Goal: Task Accomplishment & Management: Use online tool/utility

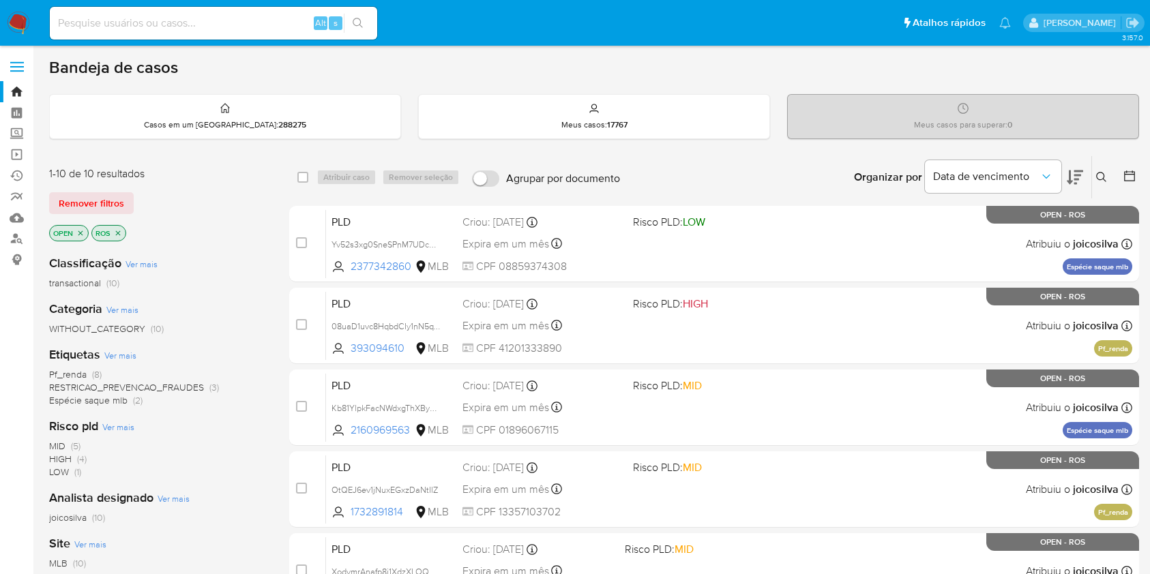
scroll to position [91, 0]
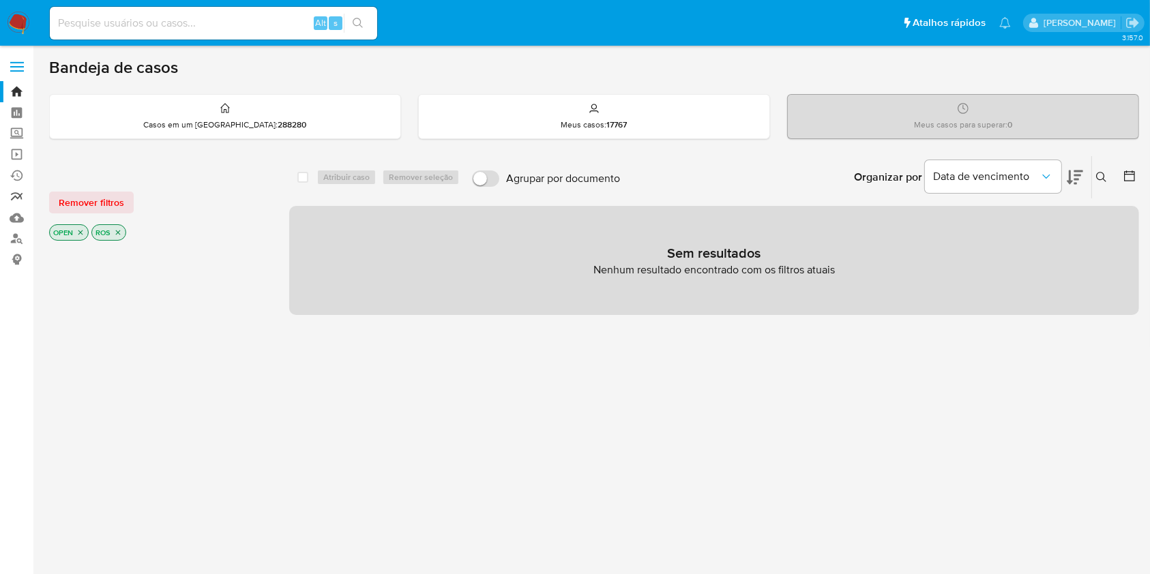
click at [17, 198] on link "relatórios" at bounding box center [81, 196] width 162 height 21
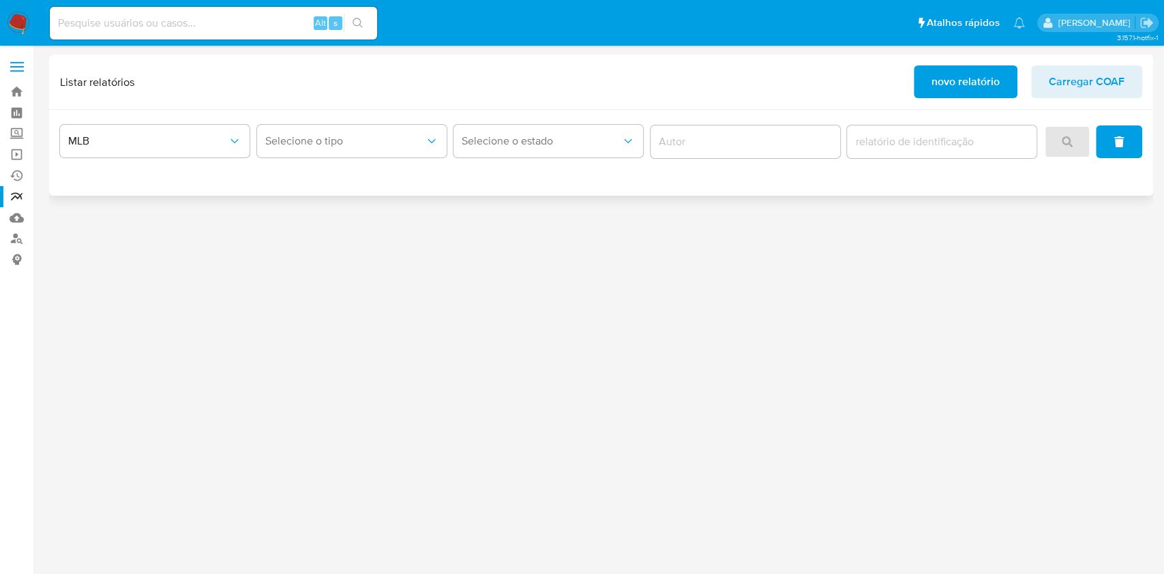
click at [934, 67] on span "novo relatório" at bounding box center [965, 82] width 68 height 30
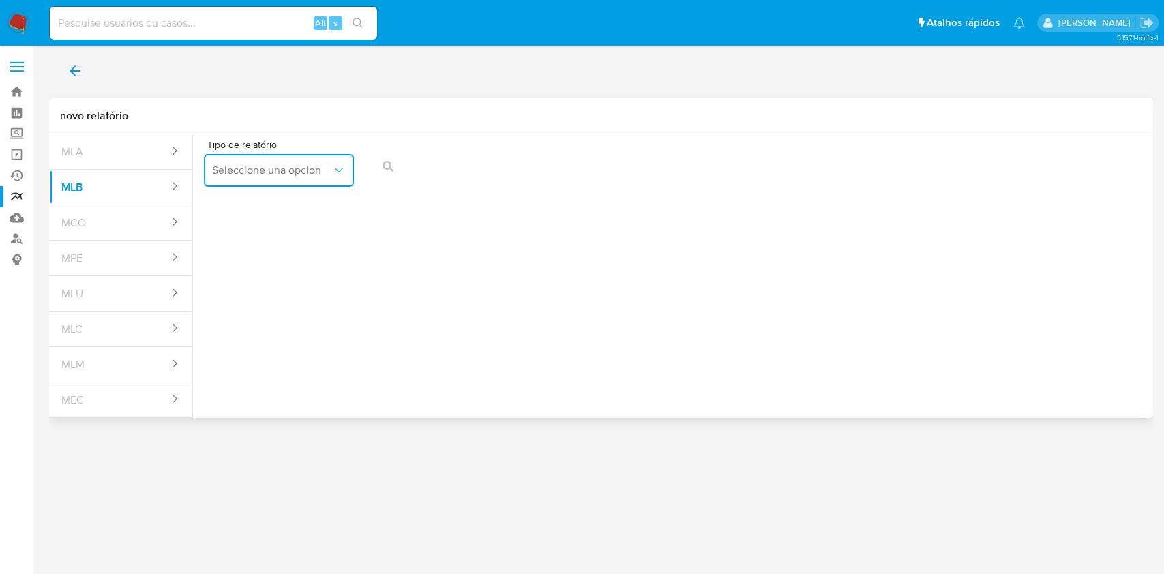
click at [295, 180] on button "Seleccione una opcion" at bounding box center [279, 170] width 150 height 33
click at [301, 201] on div "COAF" at bounding box center [274, 207] width 125 height 33
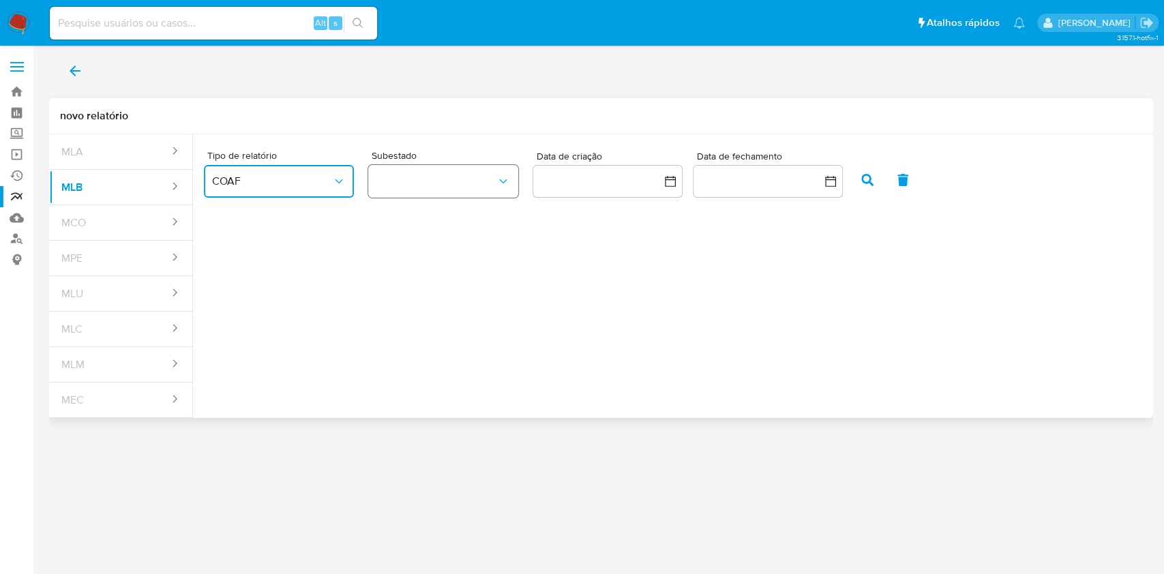
click at [493, 183] on button "button" at bounding box center [443, 181] width 150 height 33
drag, startPoint x: 475, startPoint y: 215, endPoint x: 701, endPoint y: 172, distance: 230.6
click at [475, 215] on div "ROS" at bounding box center [436, 218] width 120 height 33
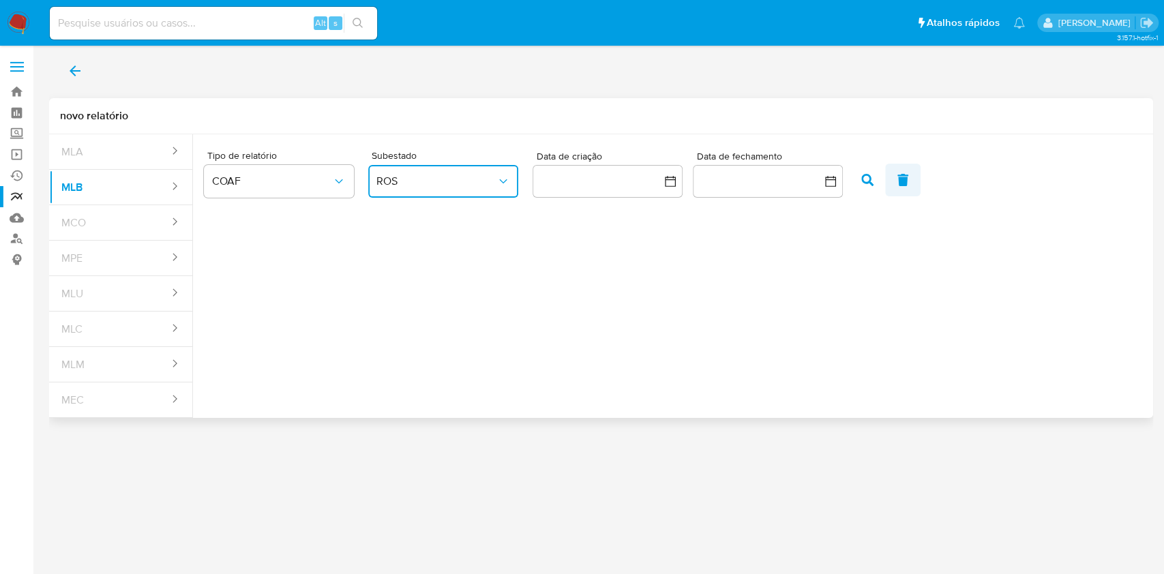
click at [885, 186] on button "button" at bounding box center [902, 180] width 35 height 33
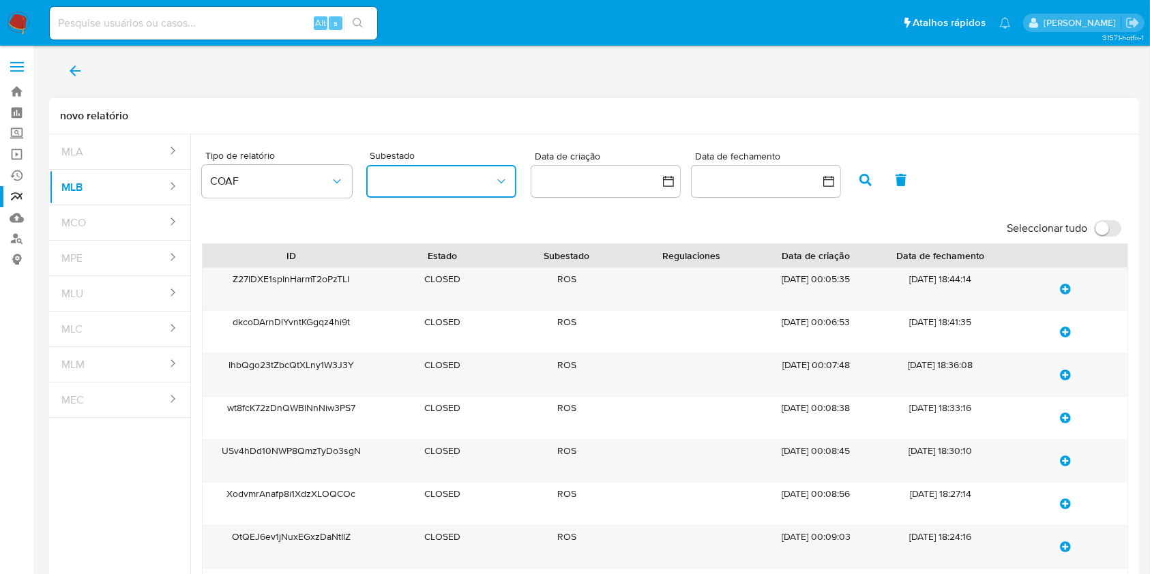
click at [1105, 229] on input "Seleccionar tudo" at bounding box center [1107, 228] width 27 height 16
checkbox input "true"
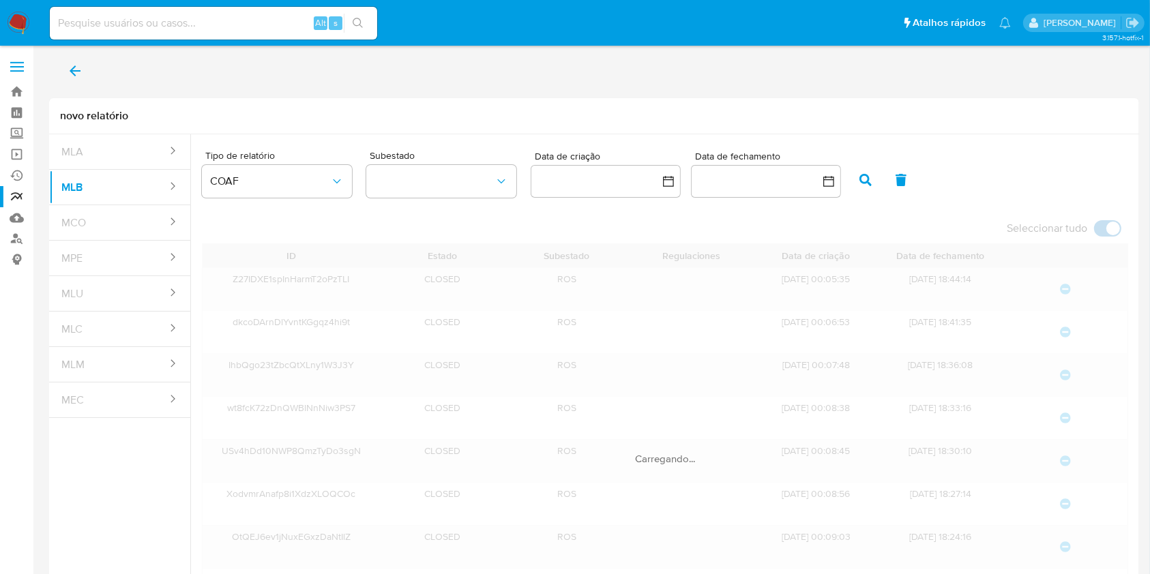
click at [76, 83] on span "back" at bounding box center [75, 71] width 16 height 30
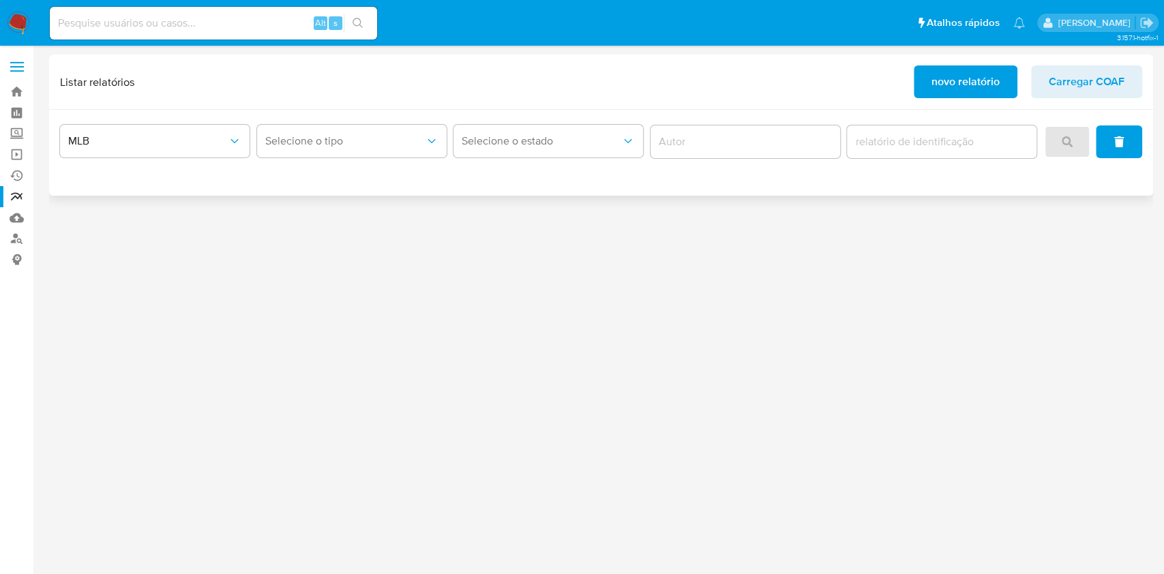
click at [977, 72] on span "novo relatório" at bounding box center [965, 82] width 68 height 30
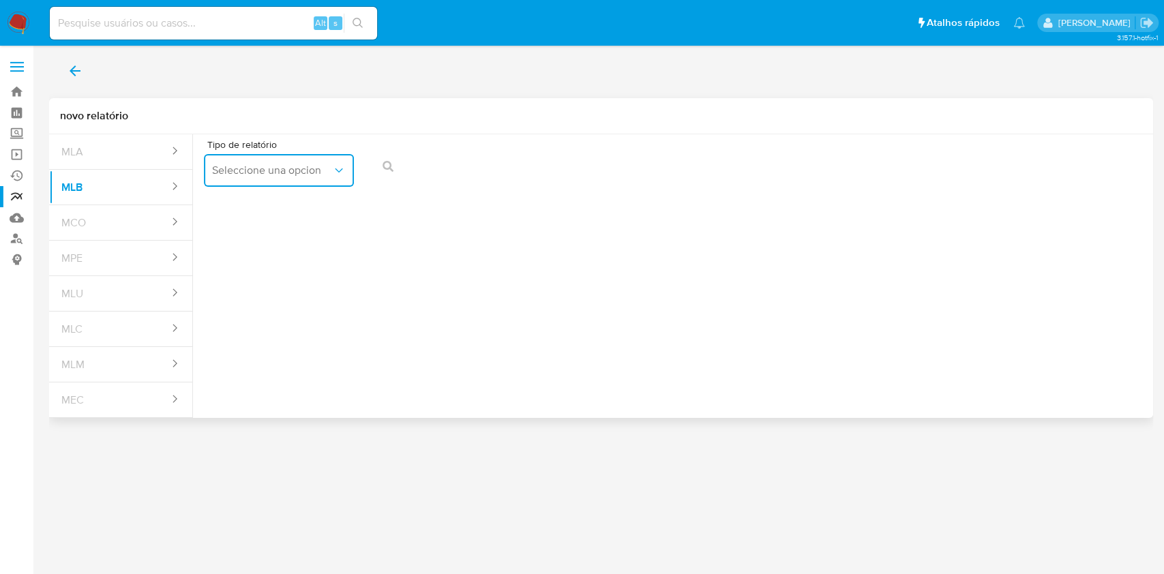
click at [289, 170] on span "Seleccione una opcion" at bounding box center [272, 171] width 120 height 14
drag, startPoint x: 282, startPoint y: 184, endPoint x: 343, endPoint y: 191, distance: 61.1
click at [279, 199] on div "COAF" at bounding box center [274, 207] width 125 height 33
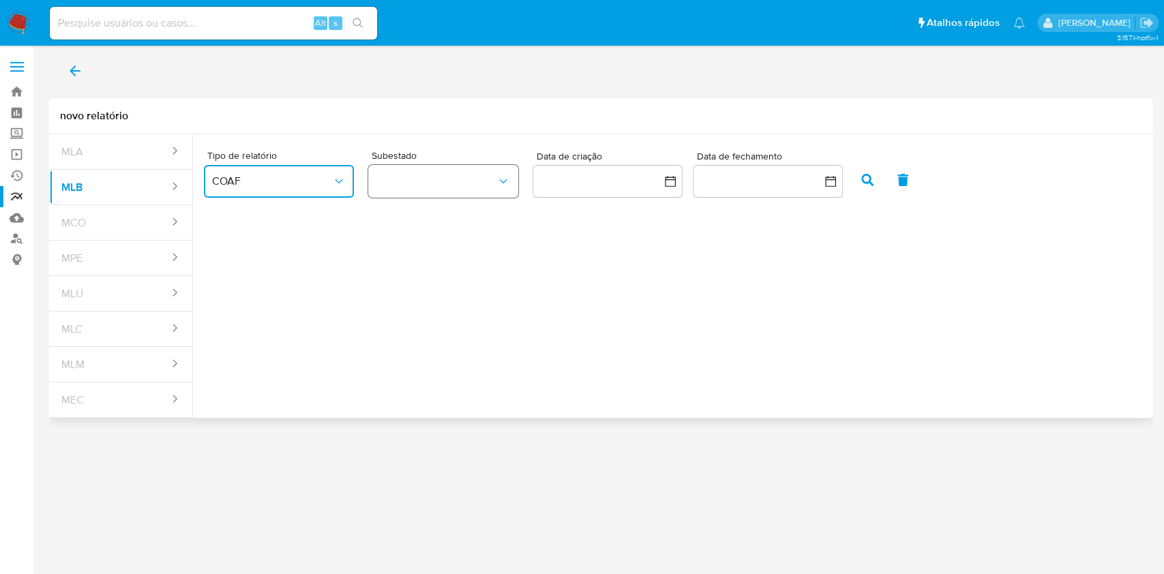
click at [434, 178] on button "button" at bounding box center [443, 181] width 150 height 33
click at [451, 222] on div "ROS" at bounding box center [436, 218] width 120 height 33
click at [760, 164] on div "Data de fechamento" at bounding box center [768, 174] width 150 height 47
click at [760, 184] on button "button" at bounding box center [768, 181] width 150 height 33
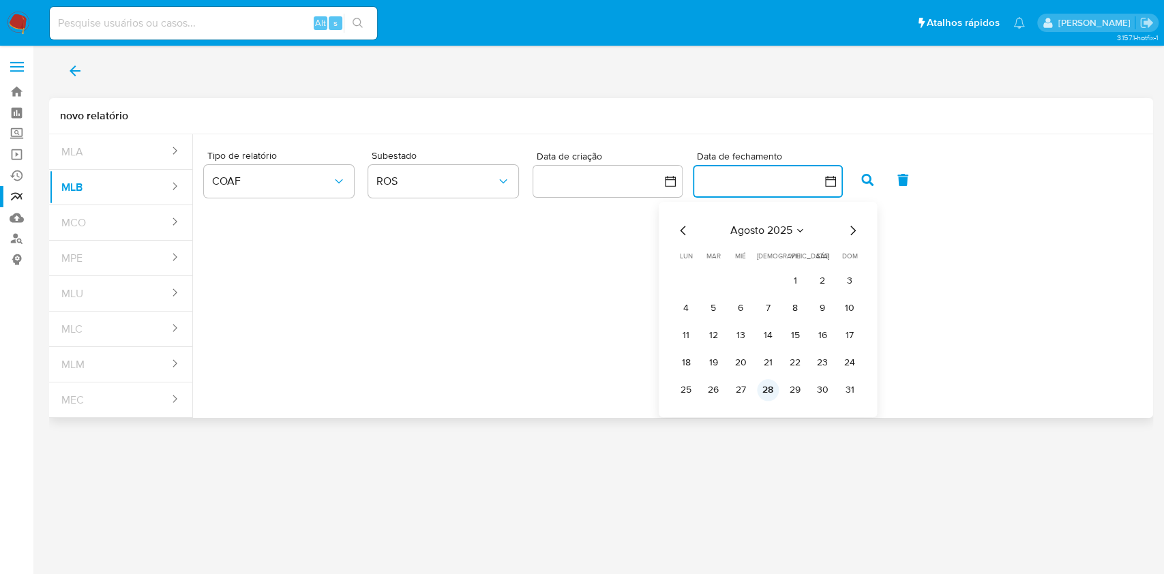
click at [774, 393] on button "28" at bounding box center [768, 390] width 22 height 22
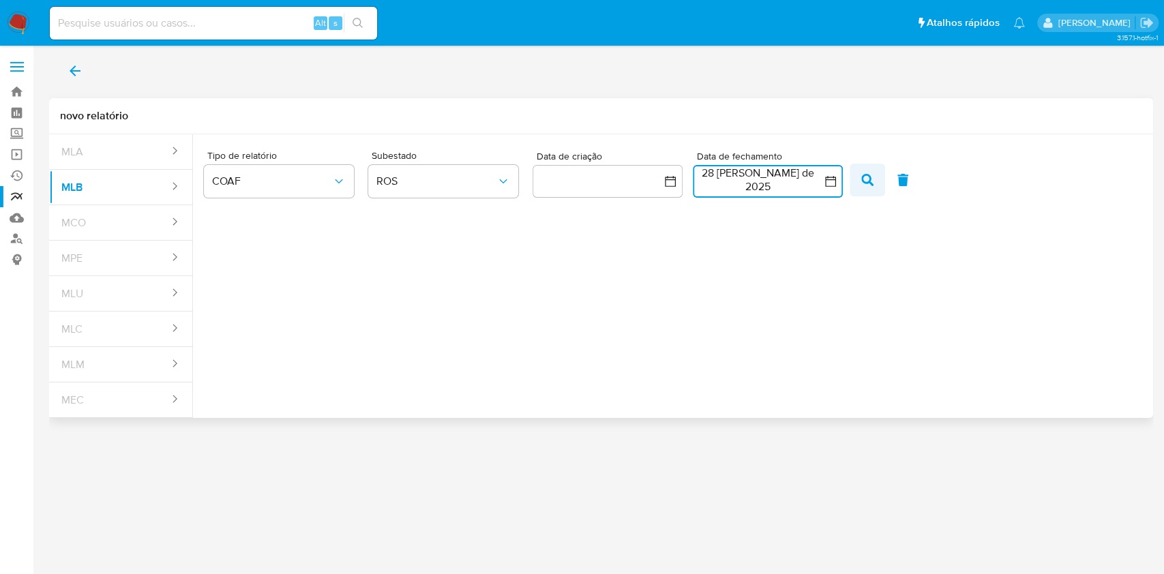
click at [871, 174] on icon "button" at bounding box center [867, 180] width 12 height 12
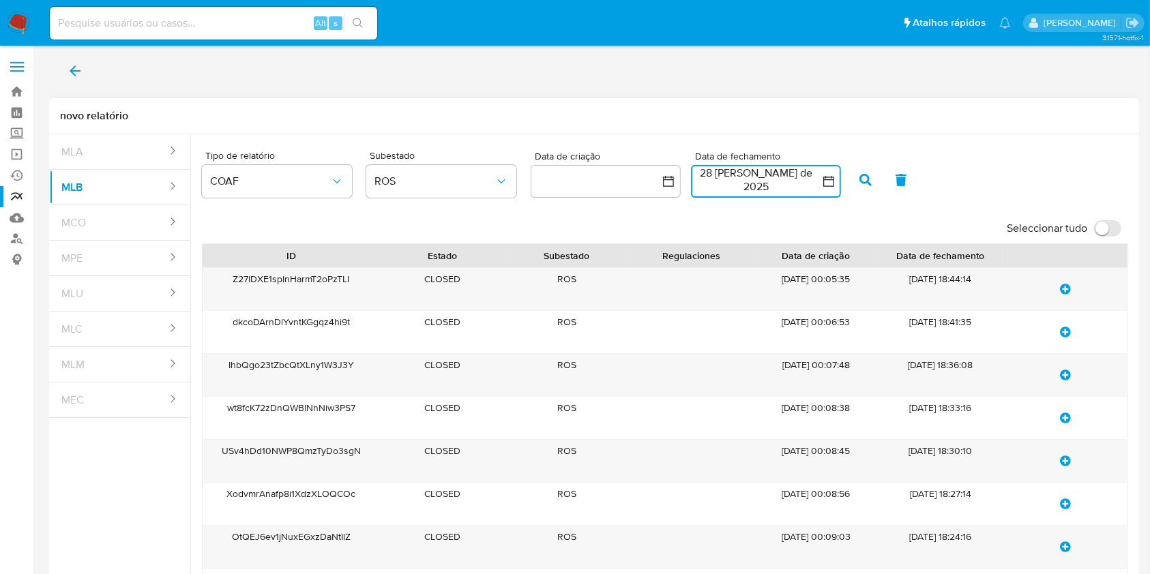
click at [1112, 226] on input "Seleccionar tudo" at bounding box center [1107, 228] width 27 height 16
checkbox input "true"
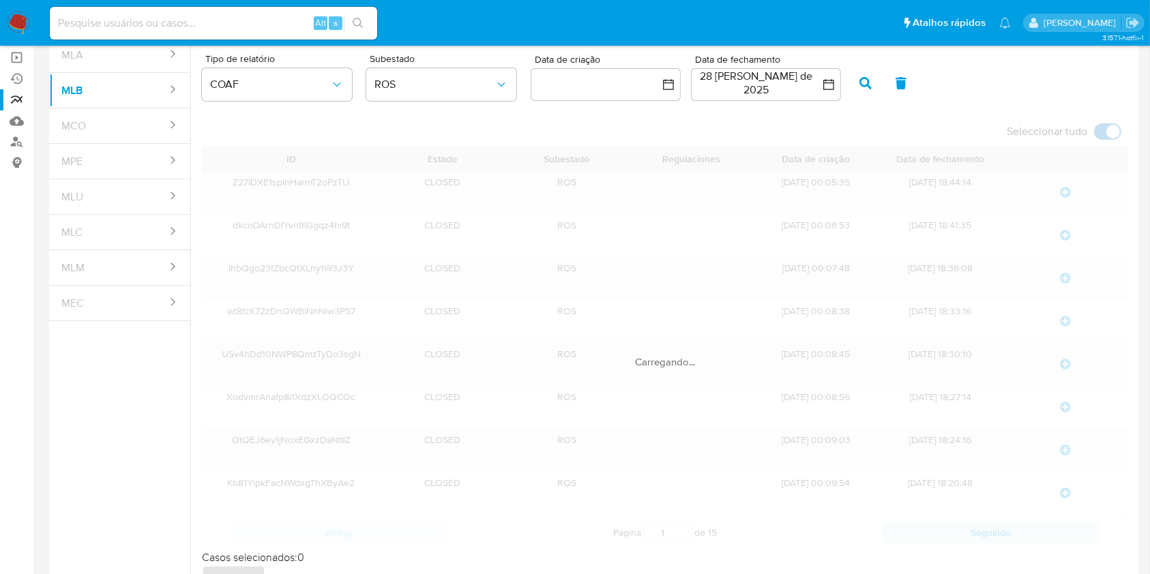
scroll to position [140, 0]
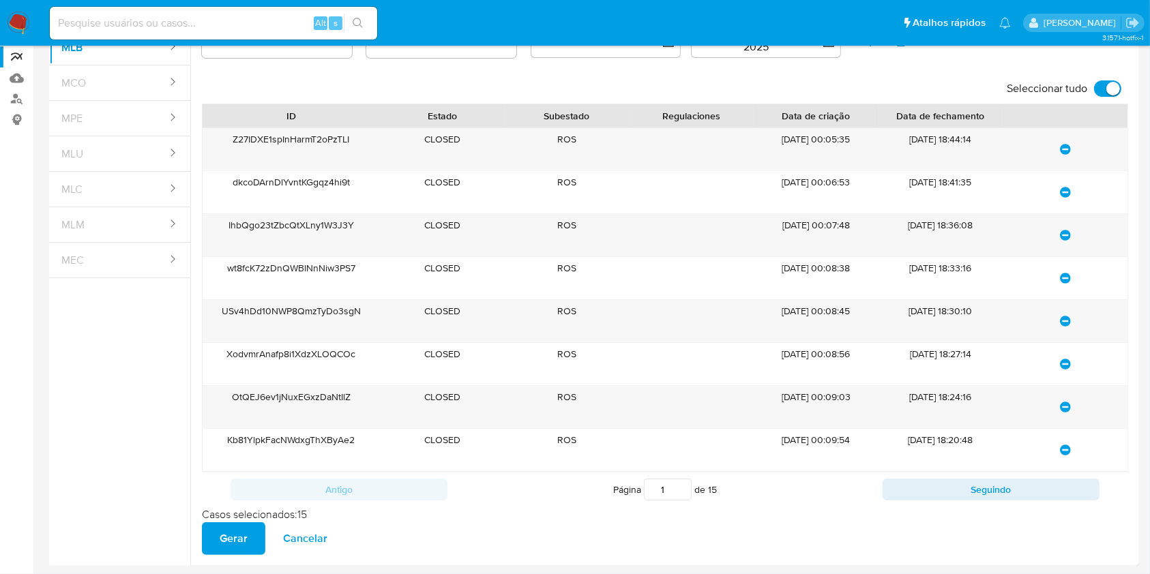
click at [243, 537] on span "Gerar" at bounding box center [234, 539] width 28 height 30
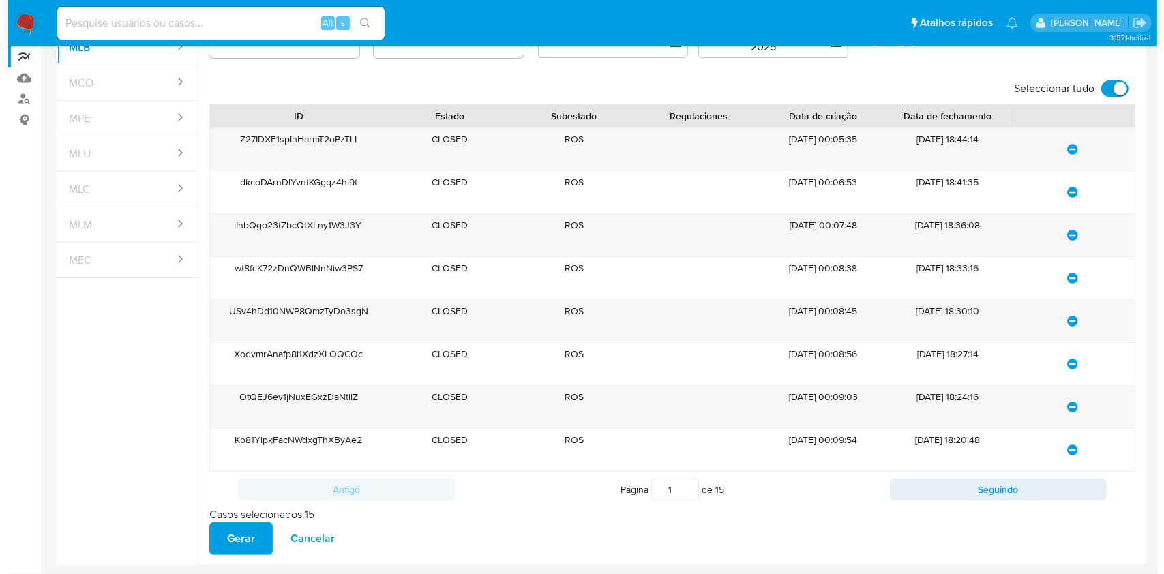
scroll to position [0, 0]
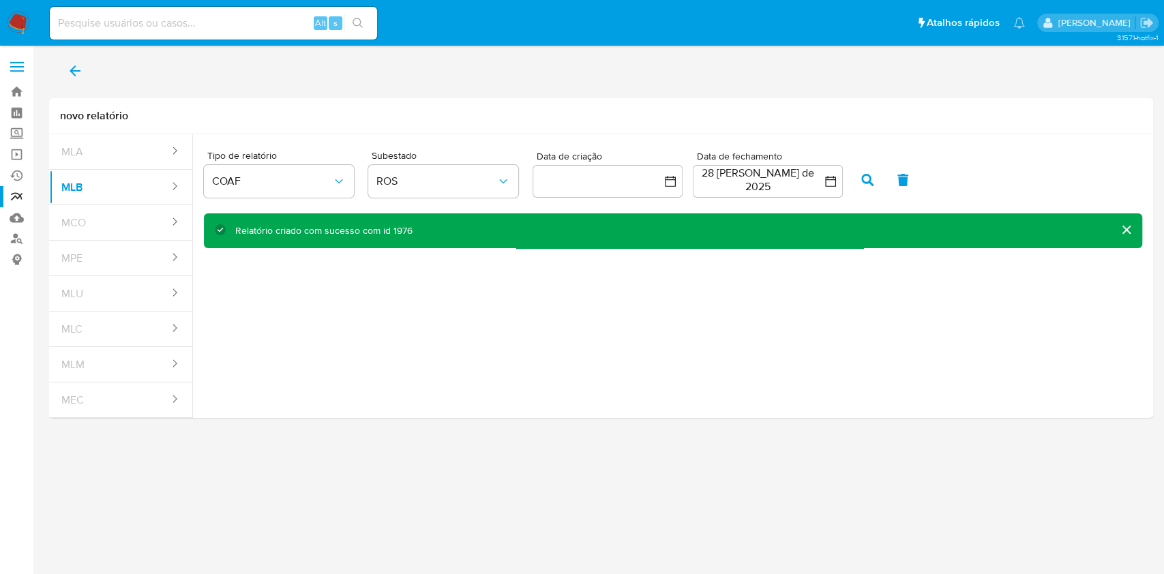
click at [76, 68] on icon "back" at bounding box center [75, 71] width 16 height 16
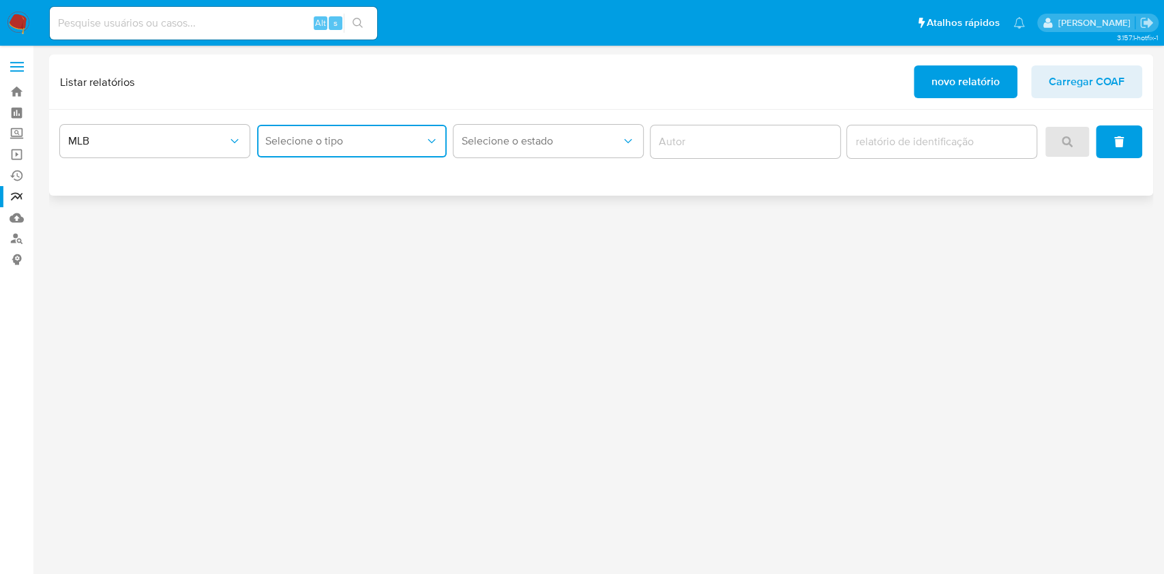
drag, startPoint x: 385, startPoint y: 145, endPoint x: 378, endPoint y: 153, distance: 11.1
click at [382, 148] on button "Selecione o tipo" at bounding box center [352, 141] width 190 height 33
click at [359, 192] on div "COAF" at bounding box center [347, 178] width 165 height 33
click at [1082, 140] on button "search" at bounding box center [1067, 141] width 46 height 33
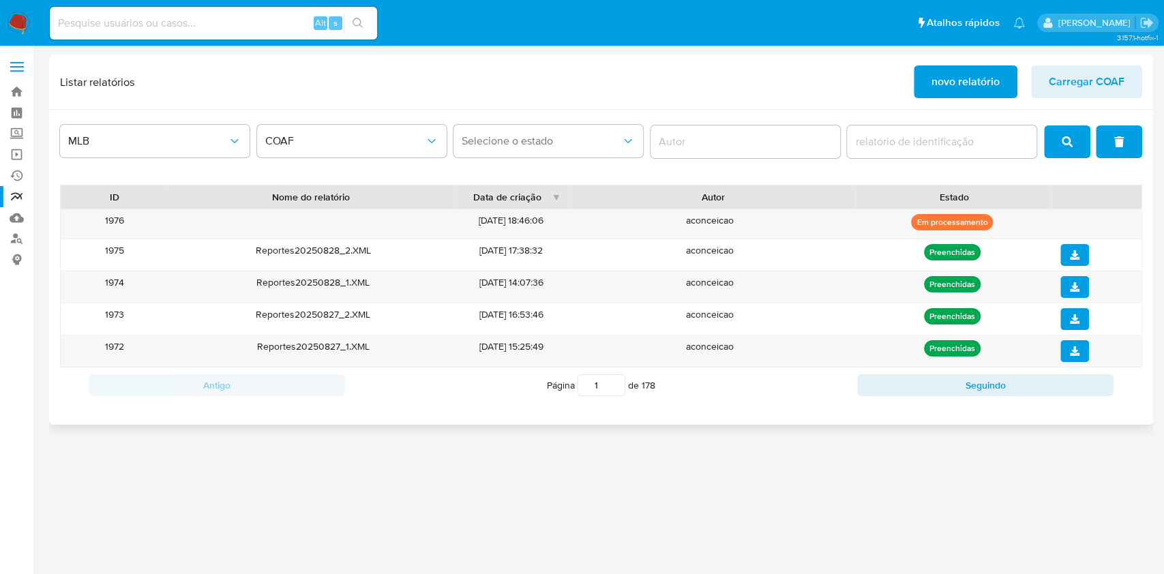
click at [1063, 145] on icon "search" at bounding box center [1067, 141] width 11 height 11
click at [1070, 142] on icon "search" at bounding box center [1067, 141] width 11 height 11
drag, startPoint x: 1066, startPoint y: 131, endPoint x: 1065, endPoint y: 143, distance: 12.3
click at [1066, 132] on span "search" at bounding box center [1067, 142] width 11 height 30
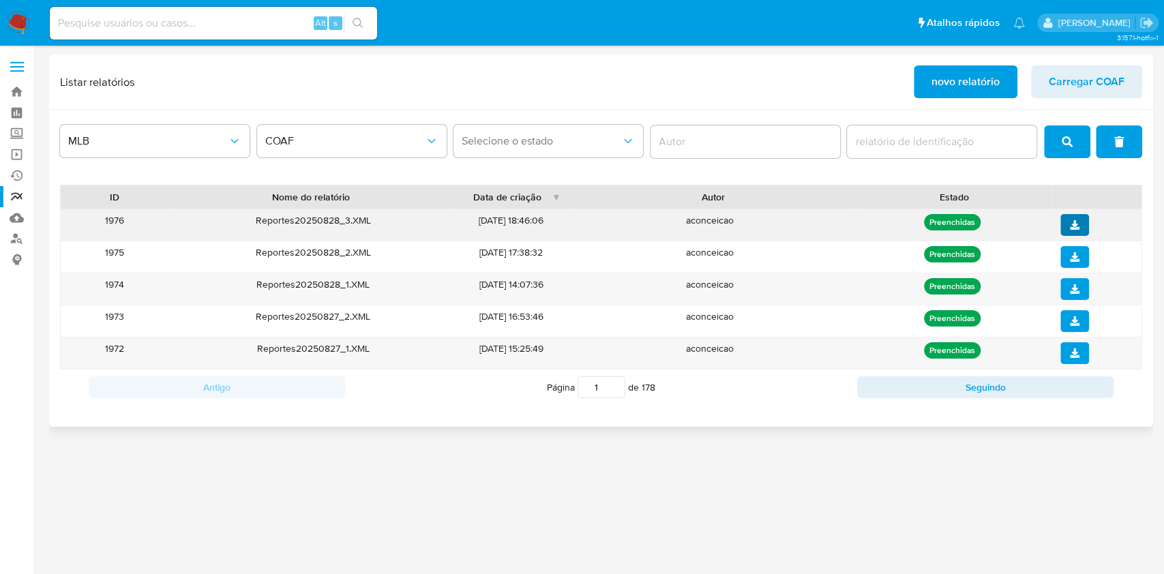
click at [1078, 226] on icon "download" at bounding box center [1075, 225] width 10 height 10
click at [1075, 80] on span "Carregar COAF" at bounding box center [1087, 82] width 76 height 30
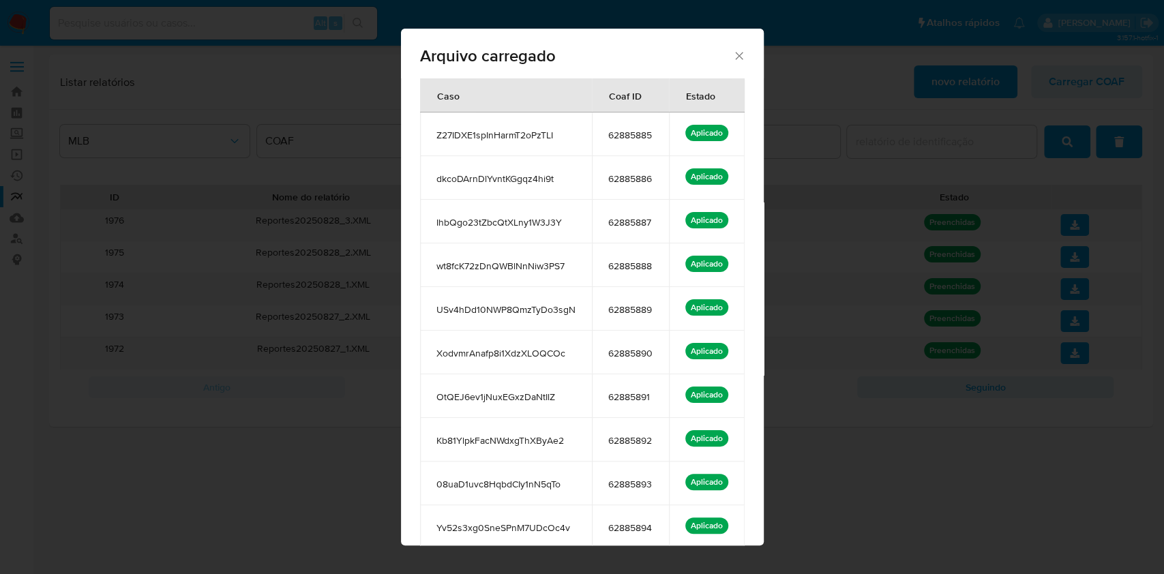
click at [735, 55] on icon "Fechar" at bounding box center [739, 56] width 14 height 14
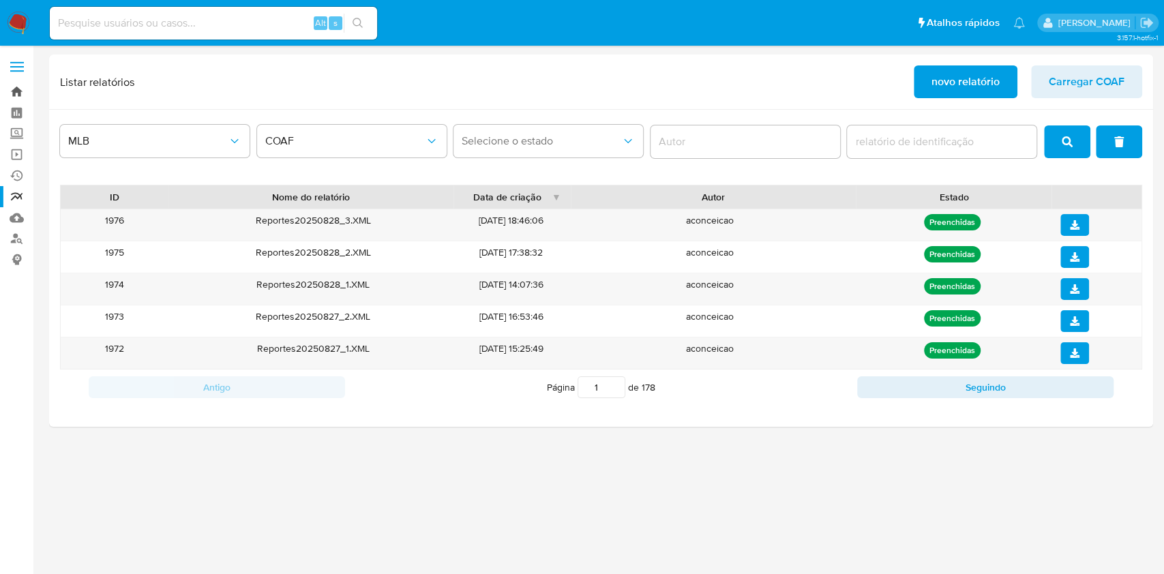
click at [27, 90] on link "Bandeja" at bounding box center [81, 91] width 162 height 21
